Goal: Information Seeking & Learning: Learn about a topic

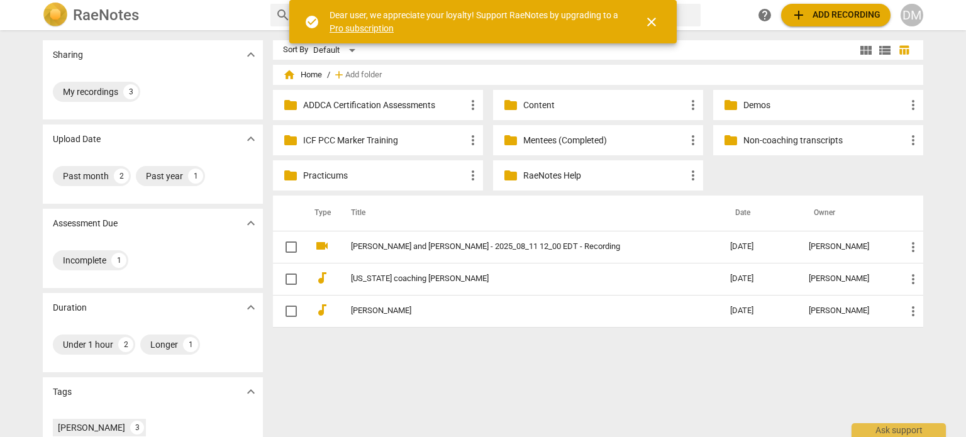
click at [900, 20] on div "help add Add recording DM" at bounding box center [838, 15] width 170 height 23
click at [913, 14] on div "DM" at bounding box center [911, 15] width 23 height 23
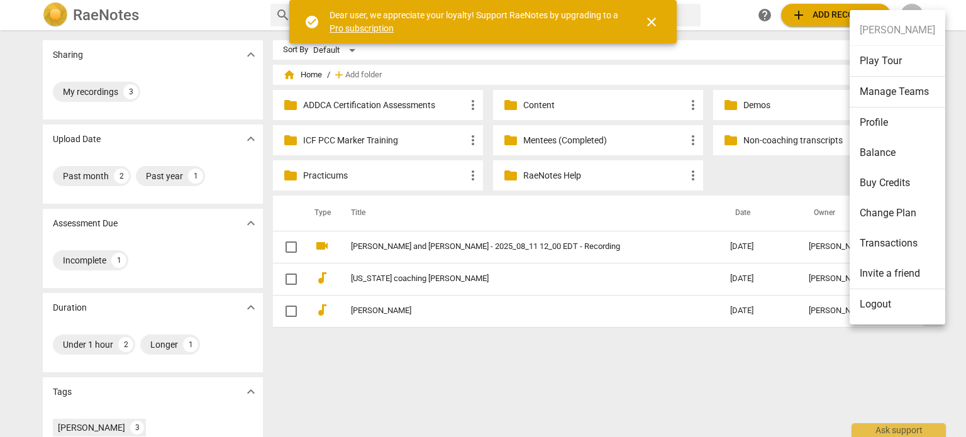
click at [887, 304] on li "Logout" at bounding box center [897, 304] width 96 height 30
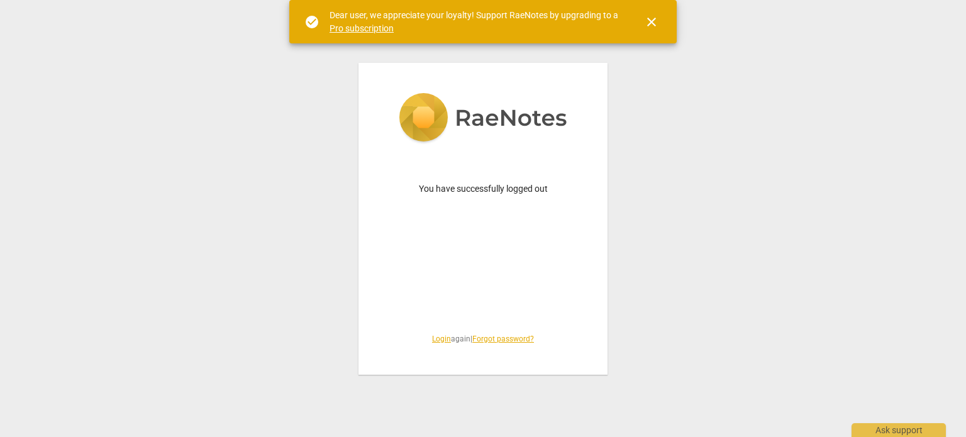
click at [432, 338] on link "Login" at bounding box center [441, 338] width 19 height 9
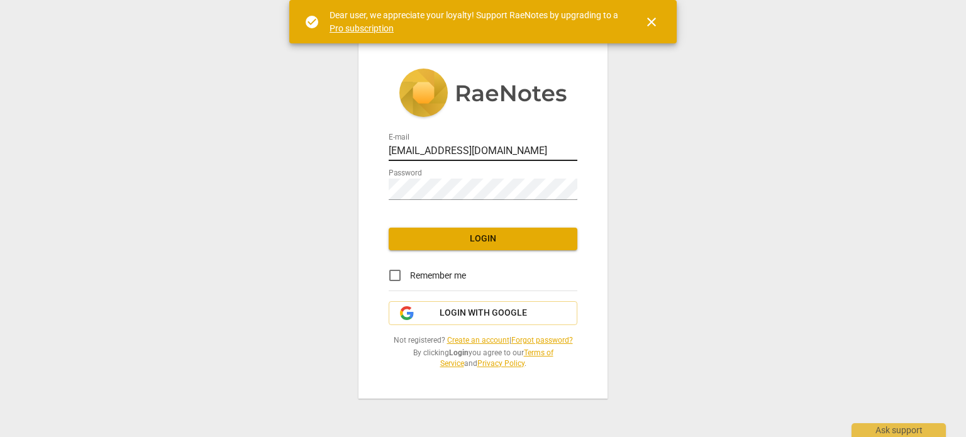
click at [460, 143] on input "[EMAIL_ADDRESS][DOMAIN_NAME]" at bounding box center [483, 152] width 189 height 18
type input "[PERSON_NAME][EMAIL_ADDRESS][DOMAIN_NAME]"
click at [462, 233] on span "Login" at bounding box center [483, 239] width 168 height 13
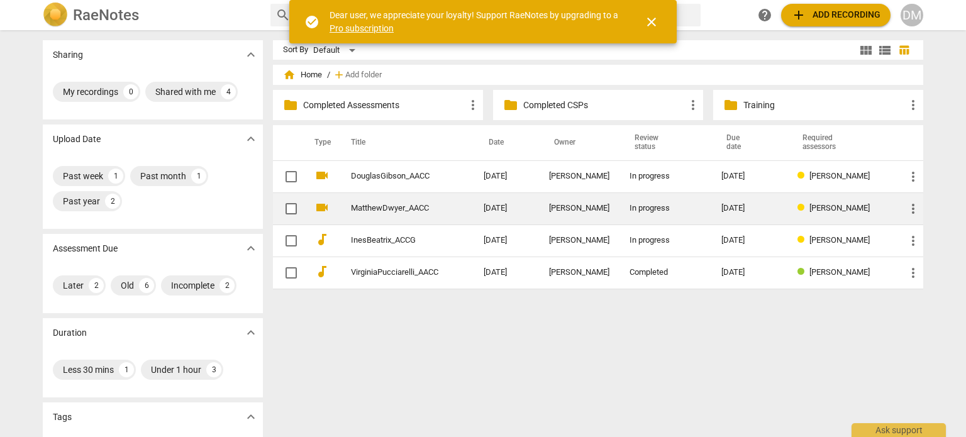
click at [773, 204] on div "[DATE]" at bounding box center [749, 208] width 56 height 9
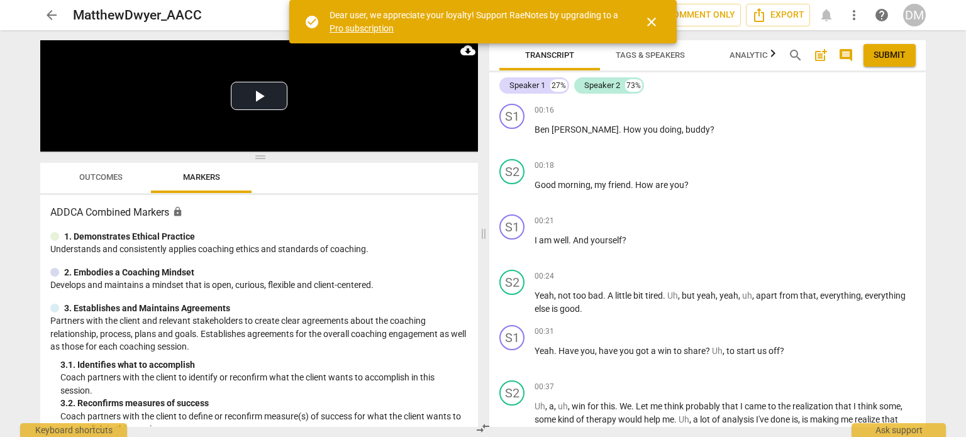
click at [653, 25] on span "close" at bounding box center [651, 21] width 15 height 15
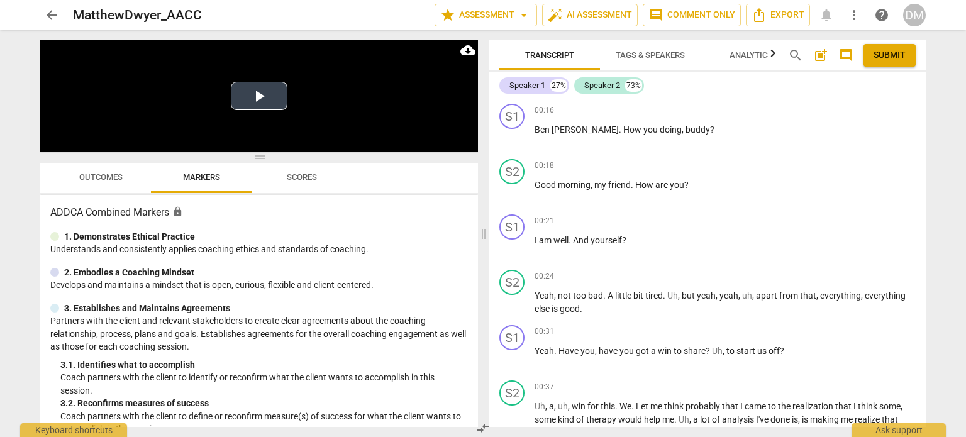
click at [257, 95] on button "Play Video" at bounding box center [259, 96] width 57 height 28
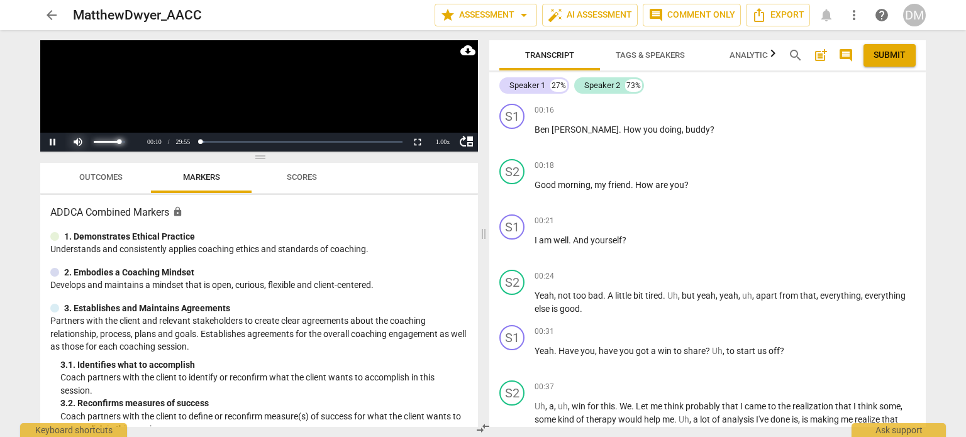
drag, startPoint x: 108, startPoint y: 141, endPoint x: 119, endPoint y: 141, distance: 11.3
click at [119, 141] on div "volume level" at bounding box center [107, 142] width 26 height 2
drag, startPoint x: 118, startPoint y: 141, endPoint x: 163, endPoint y: 140, distance: 45.3
click at [163, 140] on div "move_up Pause Current Time 00:22 / Duration Time 29:55 Loaded : 0% Progress : 1…" at bounding box center [259, 142] width 438 height 19
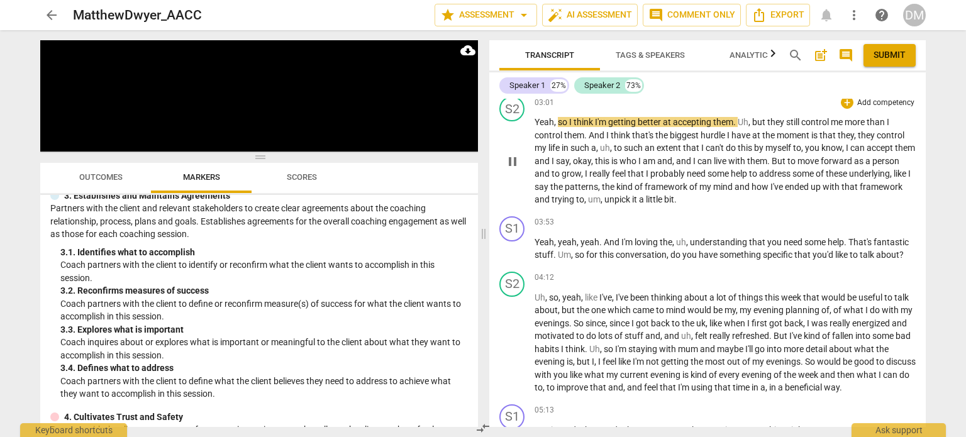
scroll to position [634, 0]
drag, startPoint x: 830, startPoint y: 221, endPoint x: 612, endPoint y: 231, distance: 217.8
click at [612, 91] on div "S1 play_arrow pause 02:47 + Add competency keyboard_arrow_right M M m . I hear …" at bounding box center [707, 63] width 436 height 55
click at [842, 53] on div "+" at bounding box center [847, 47] width 13 height 13
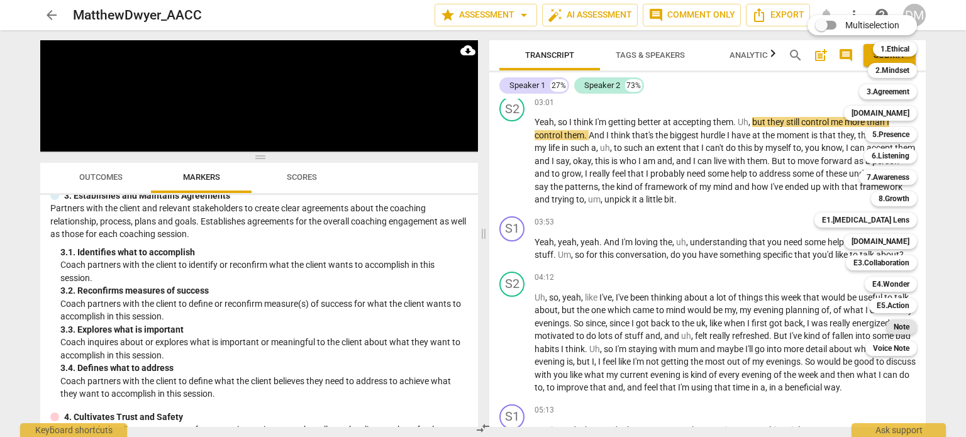
click at [909, 328] on b "Note" at bounding box center [901, 326] width 16 height 15
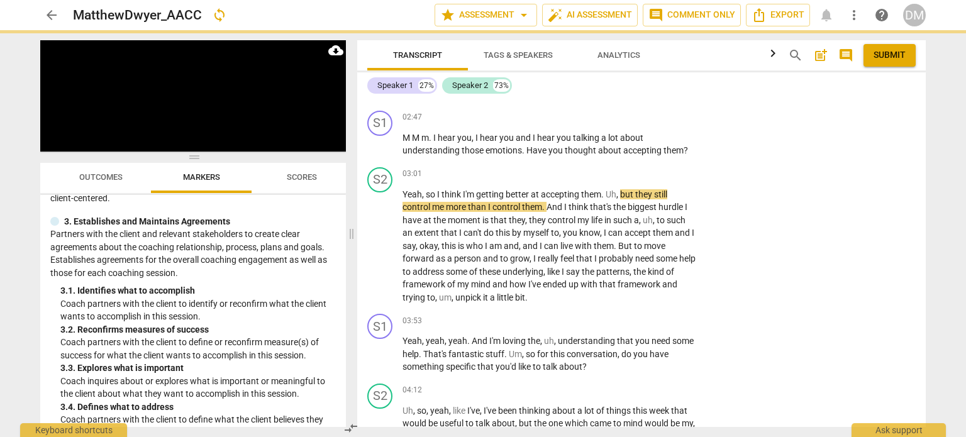
scroll to position [128, 0]
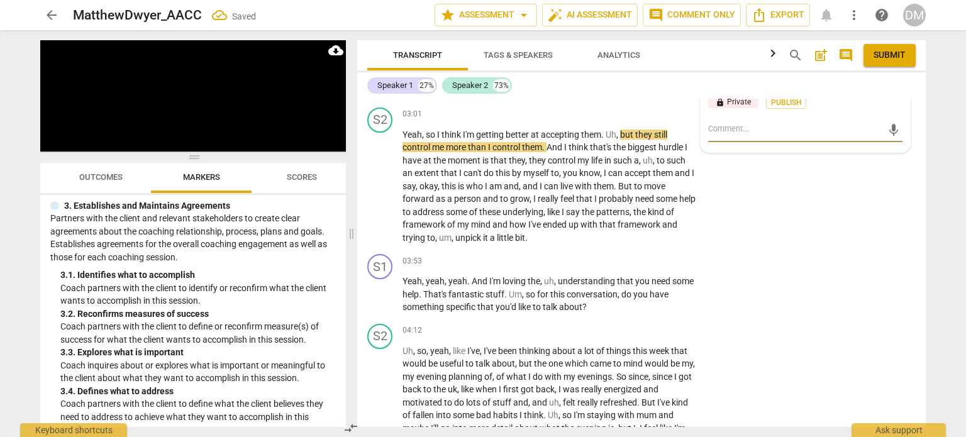
click at [729, 138] on textarea at bounding box center [795, 130] width 174 height 15
type textarea "L"
type textarea "Le"
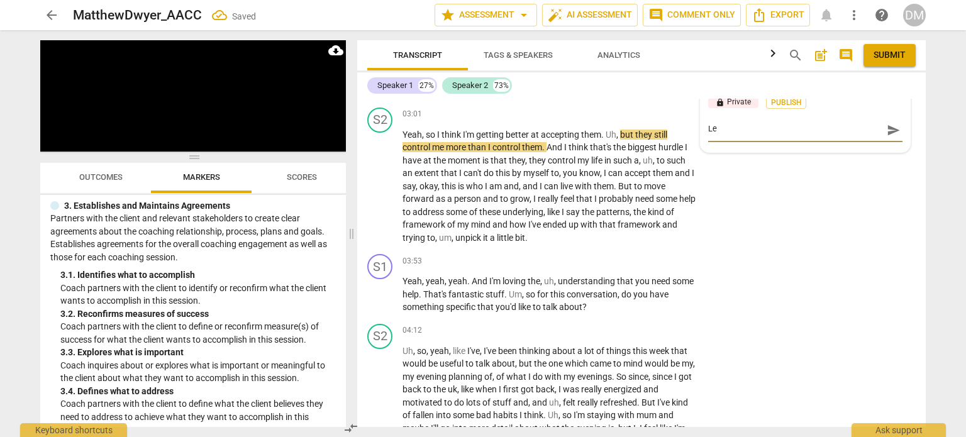
type textarea "Lea"
type textarea "Lead"
type textarea "Leadi"
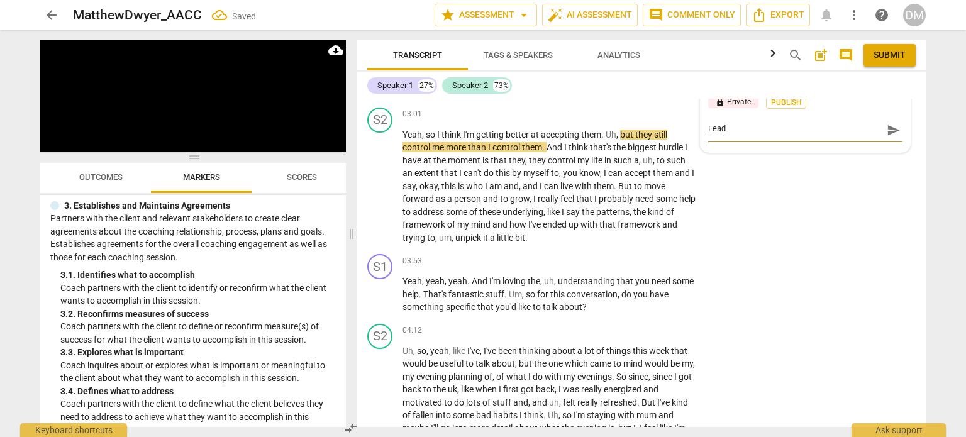
type textarea "Leadi"
type textarea "Leadin"
type textarea "Leading"
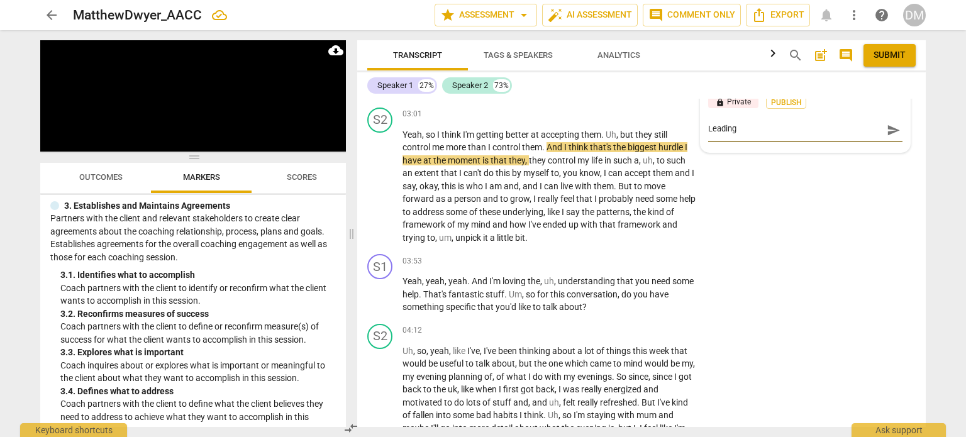
type textarea "Leading"
click at [892, 137] on span "send" at bounding box center [893, 130] width 14 height 14
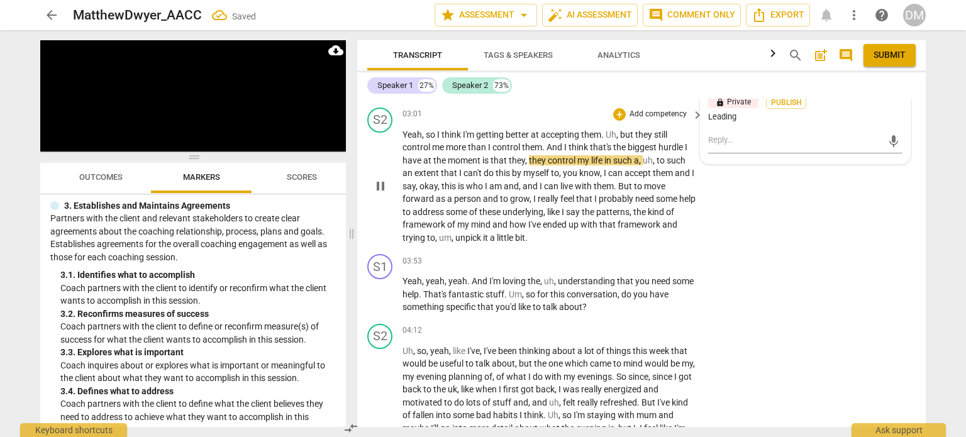
click at [846, 250] on div "S2 play_arrow pause 03:01 + Add competency keyboard_arrow_right Yeah , so I thi…" at bounding box center [641, 175] width 568 height 147
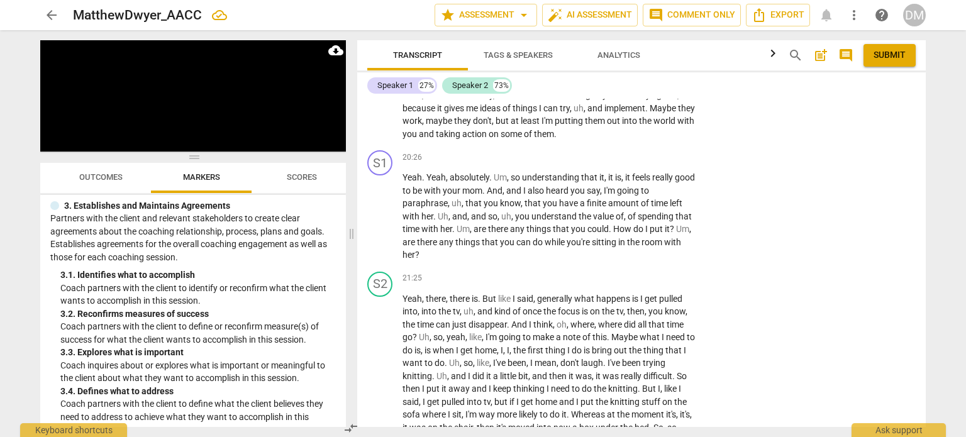
scroll to position [4167, 0]
